Goal: Information Seeking & Learning: Learn about a topic

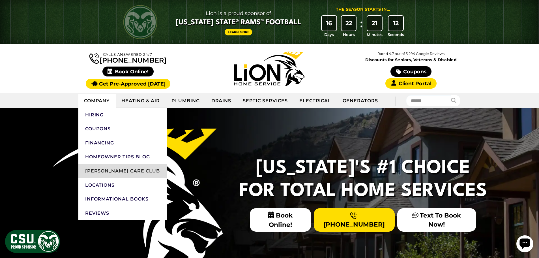
click at [111, 167] on link "[PERSON_NAME] Care Club" at bounding box center [122, 171] width 89 height 14
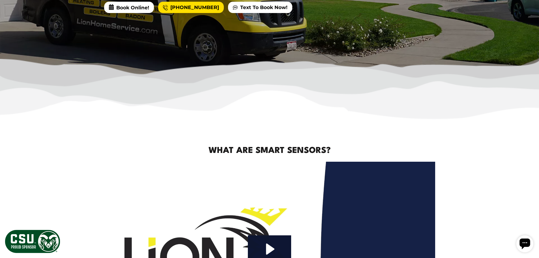
scroll to position [340, 0]
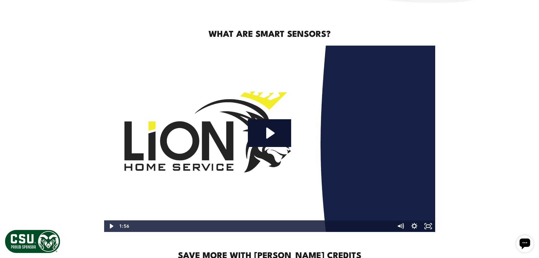
click at [254, 139] on icon "Play Video: Lion Home Service - White Labeled" at bounding box center [269, 133] width 43 height 28
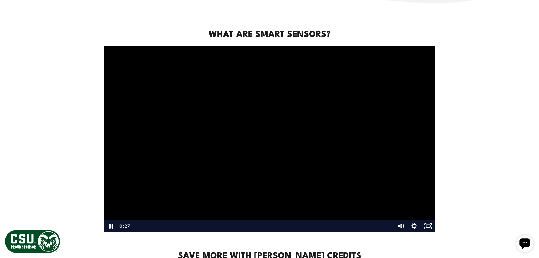
click at [194, 224] on div "Playbar" at bounding box center [262, 226] width 256 height 12
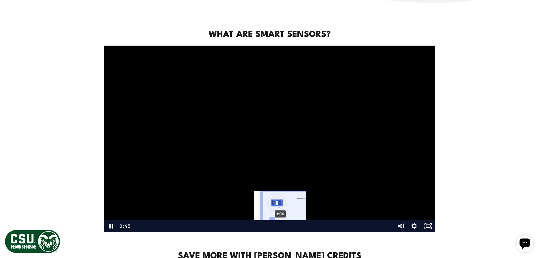
click at [280, 226] on div "1:06" at bounding box center [262, 226] width 256 height 12
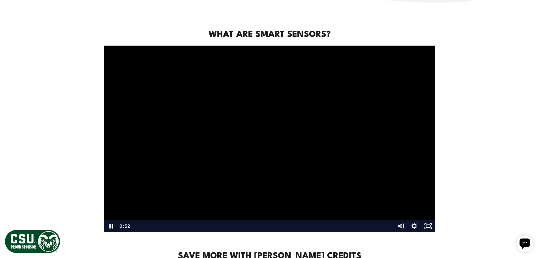
click at [200, 155] on div at bounding box center [269, 139] width 331 height 186
